Goal: Navigation & Orientation: Find specific page/section

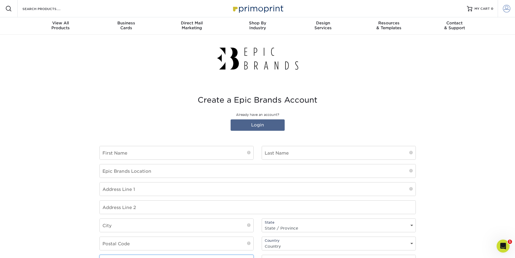
type input "jessica.roberts@agaveandrye.com"
click at [506, 12] on span at bounding box center [507, 9] width 8 height 8
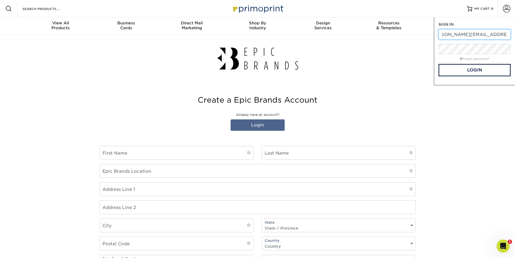
click at [496, 35] on input "jessica.roberts@agaveandrye.com" at bounding box center [474, 34] width 72 height 10
click at [496, 35] on input ".com" at bounding box center [474, 34] width 72 height 10
type input "."
type input "[PERSON_NAME][EMAIL_ADDRESS][PERSON_NAME][DOMAIN_NAME]"
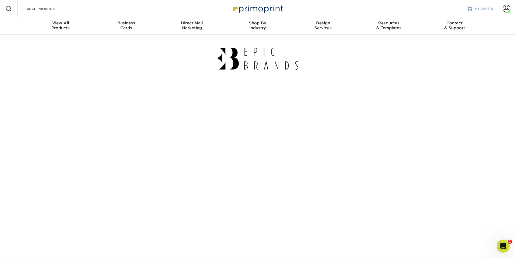
click at [482, 9] on span "MY CART" at bounding box center [481, 8] width 15 height 5
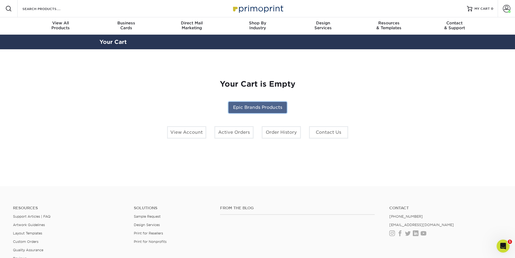
click at [272, 106] on link "Epic Brands Products" at bounding box center [257, 107] width 58 height 11
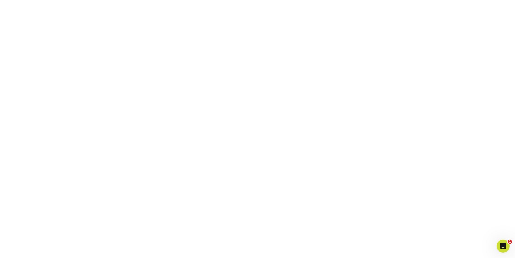
scroll to position [82, 0]
